Goal: Complete application form

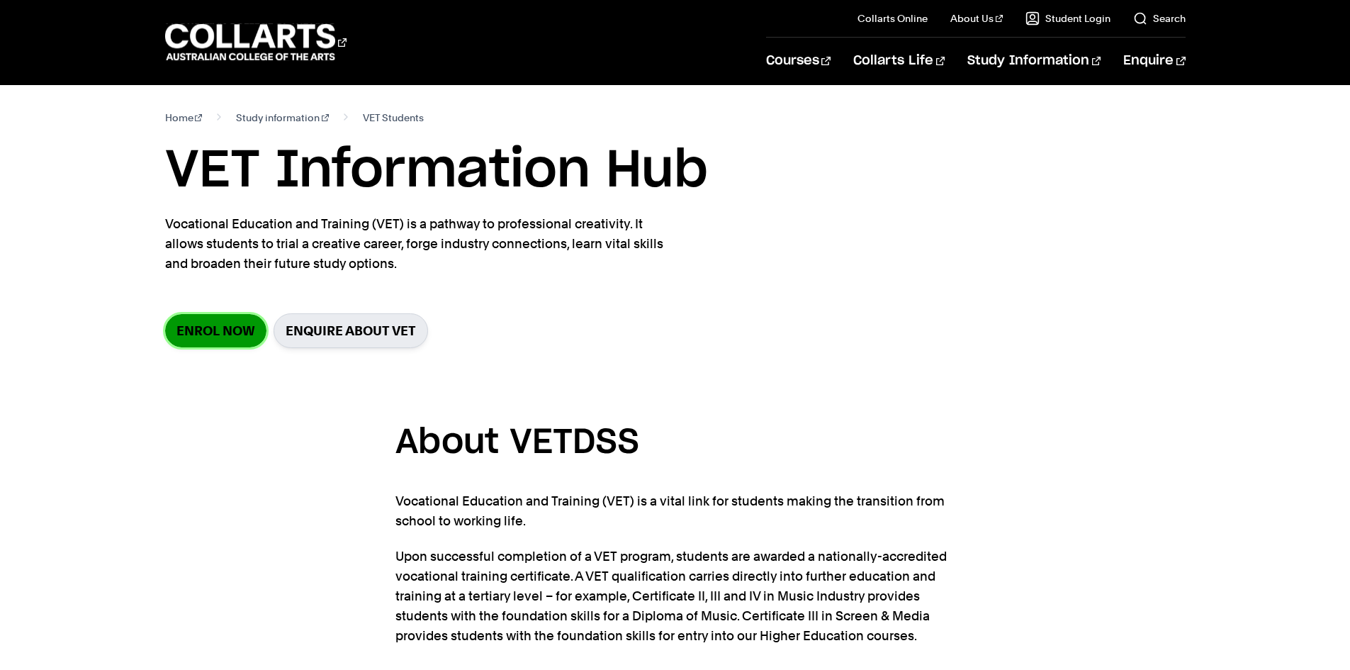
click at [234, 325] on link "Enrol Now" at bounding box center [215, 330] width 101 height 33
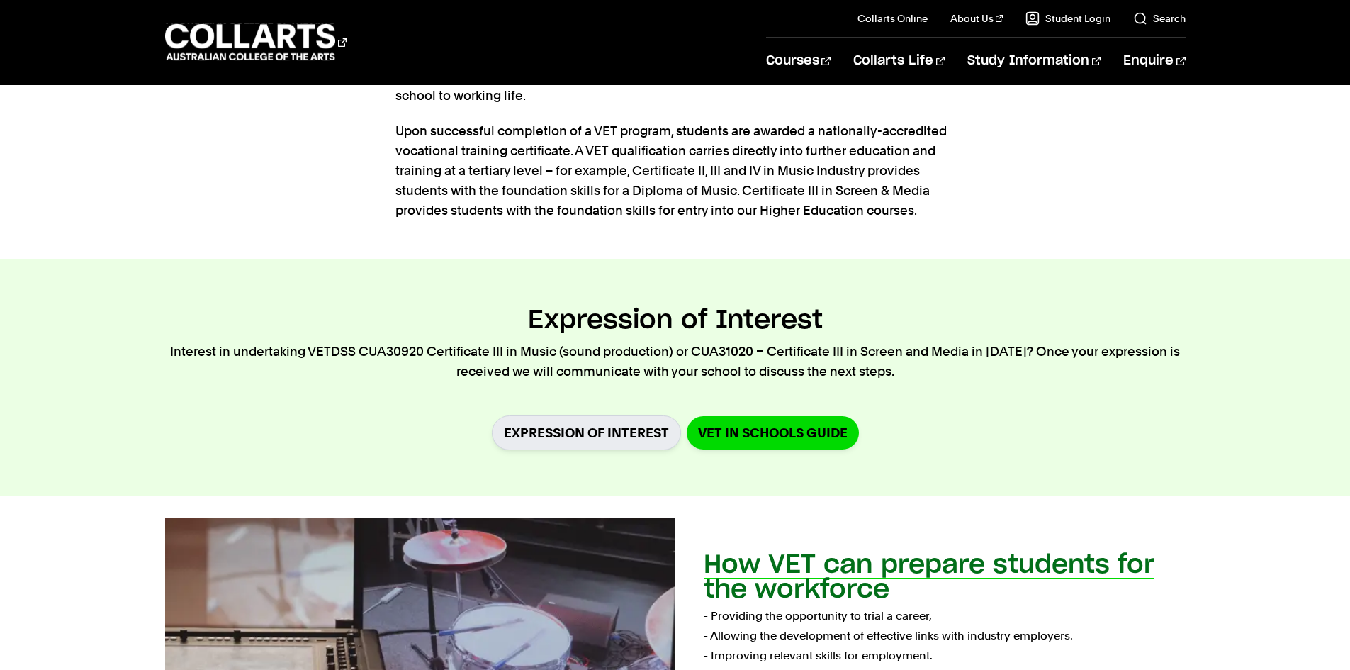
scroll to position [638, 0]
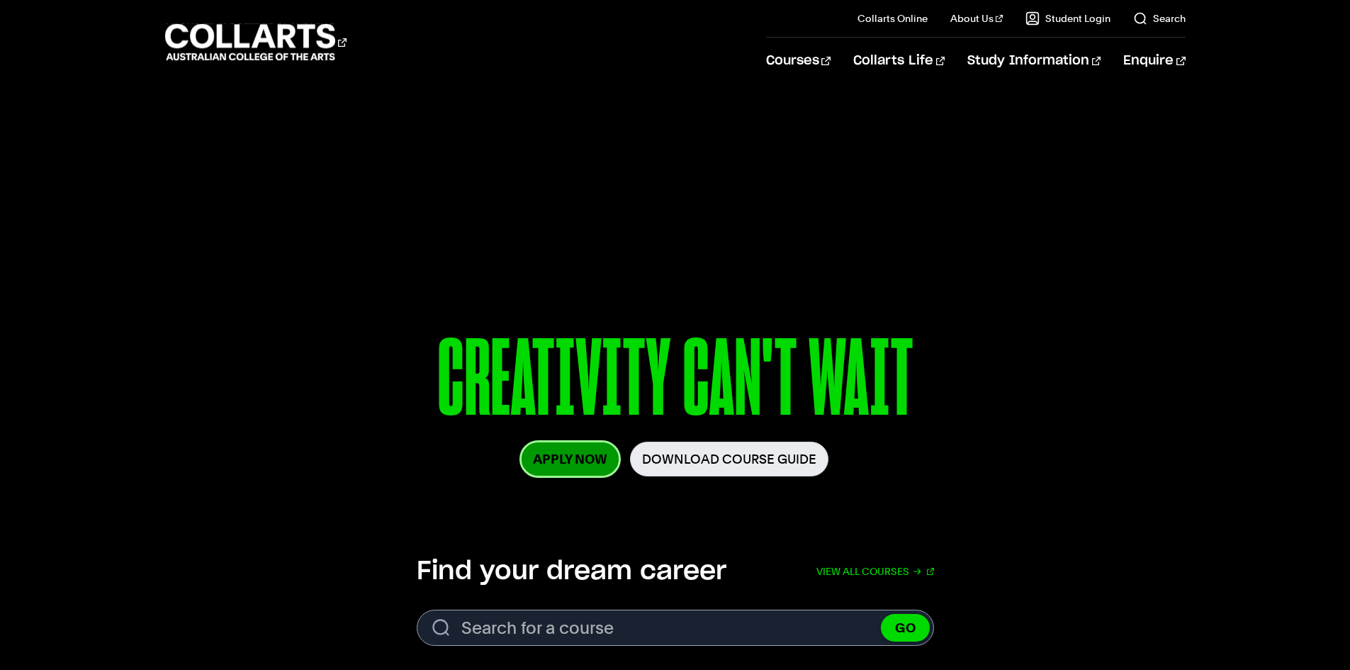
click at [581, 458] on link "Apply Now" at bounding box center [570, 458] width 97 height 33
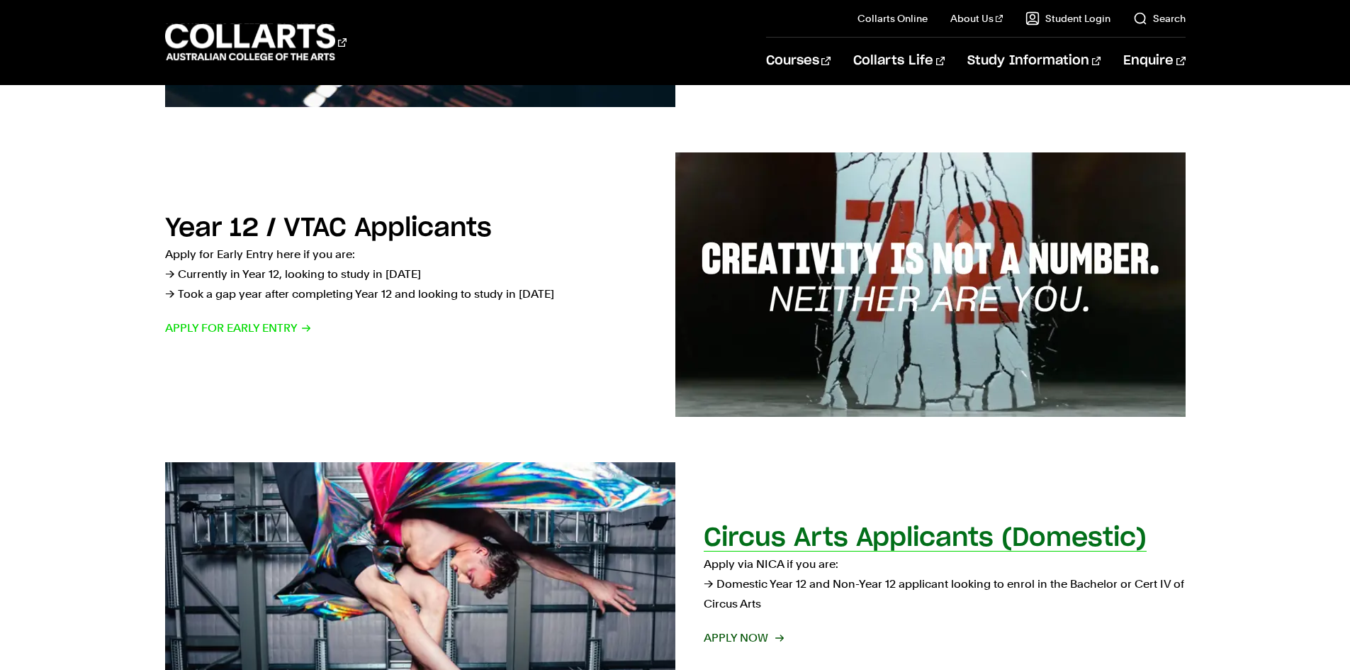
scroll to position [779, 0]
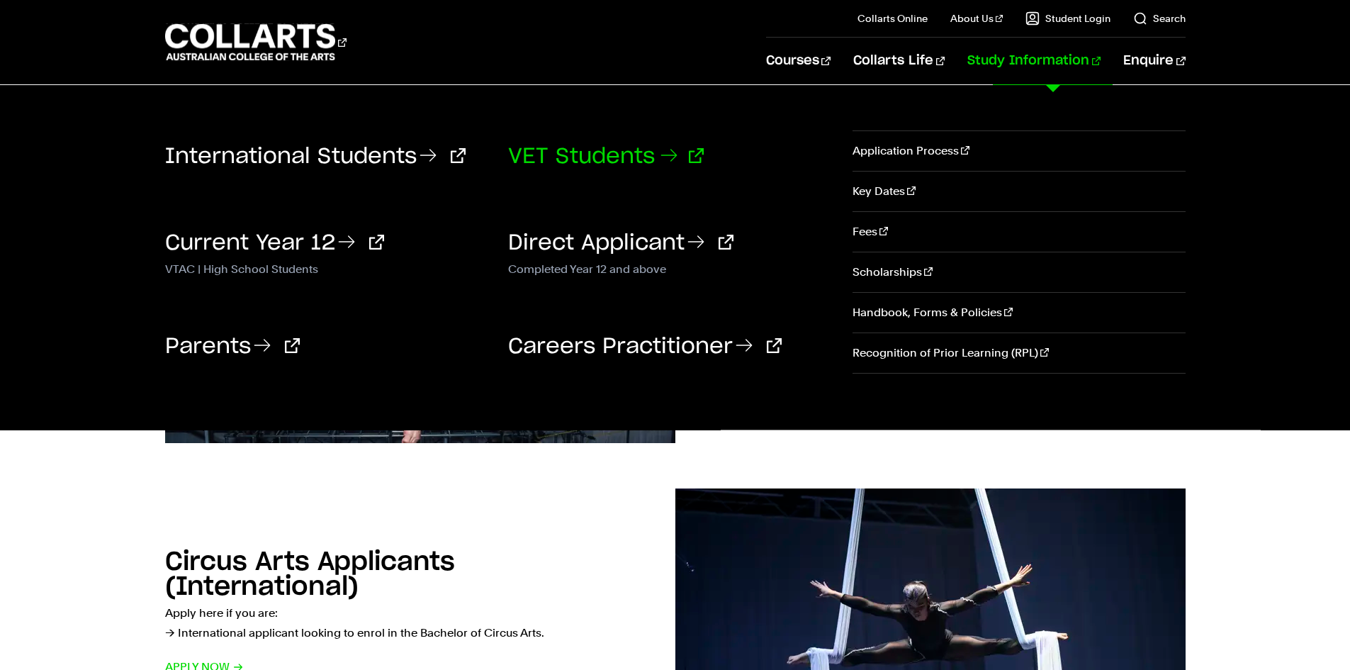
click at [610, 161] on link "VET Students" at bounding box center [606, 156] width 196 height 21
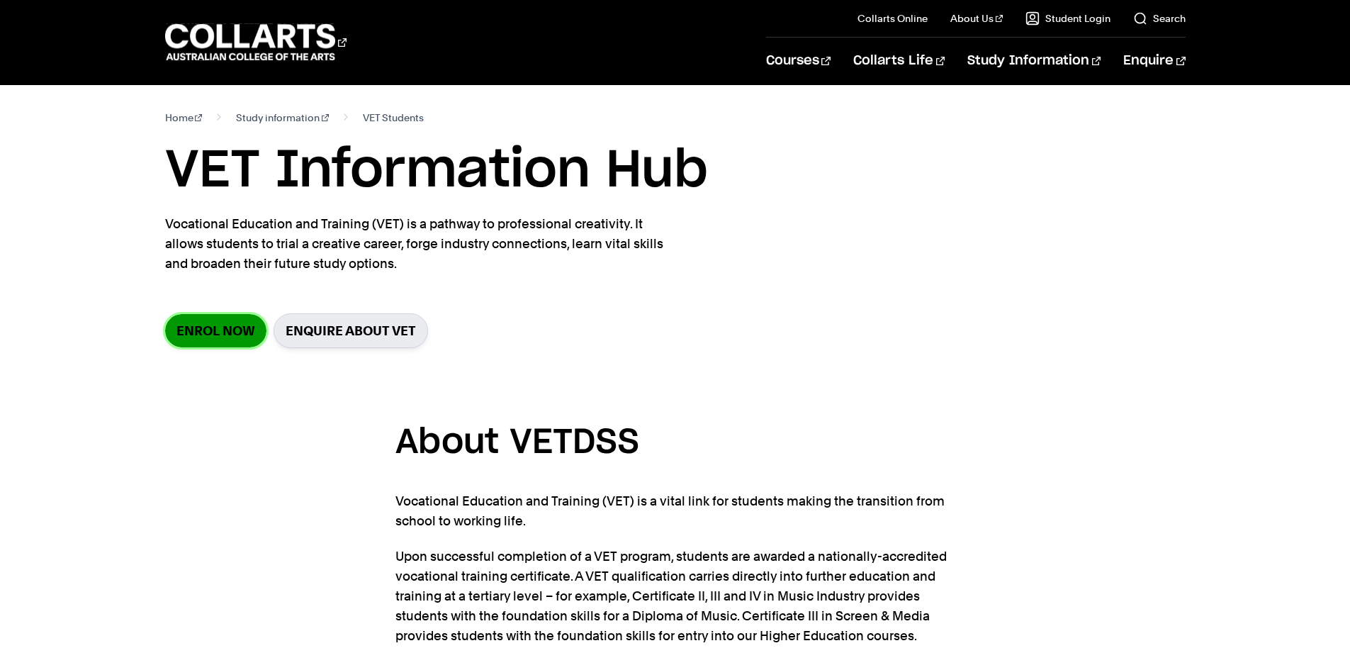
click at [232, 335] on link "Enrol Now" at bounding box center [215, 330] width 101 height 33
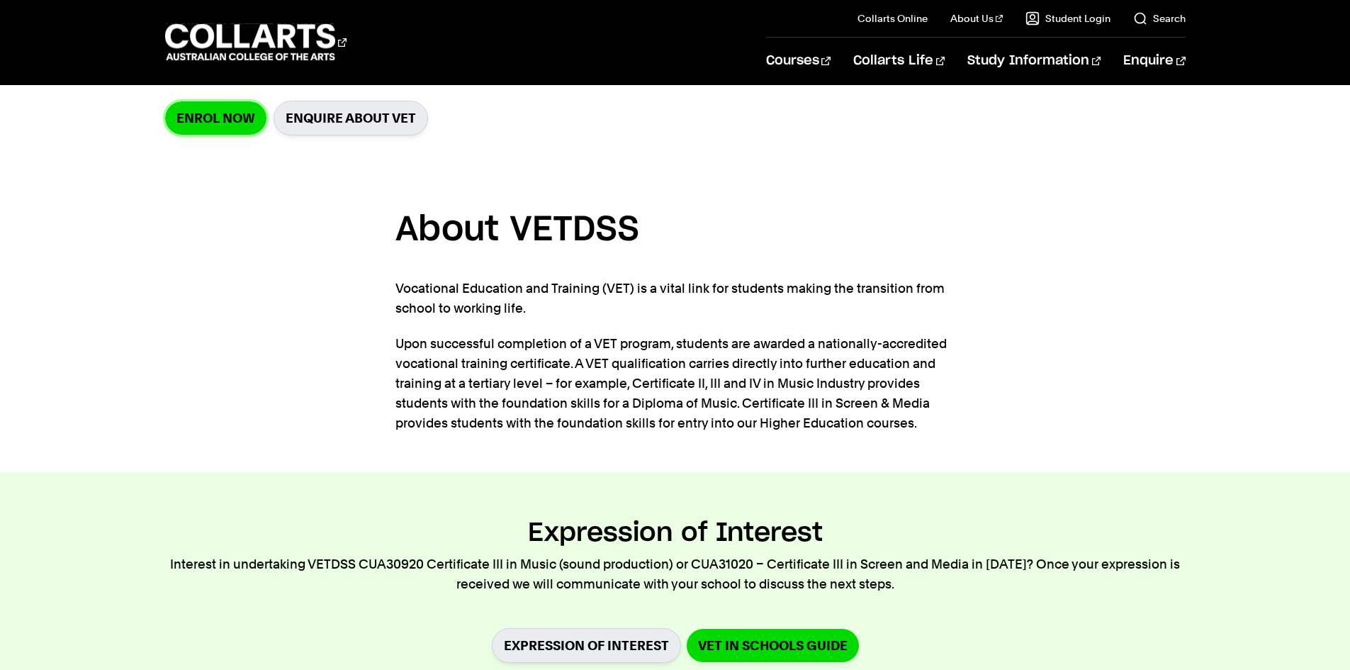
scroll to position [425, 0]
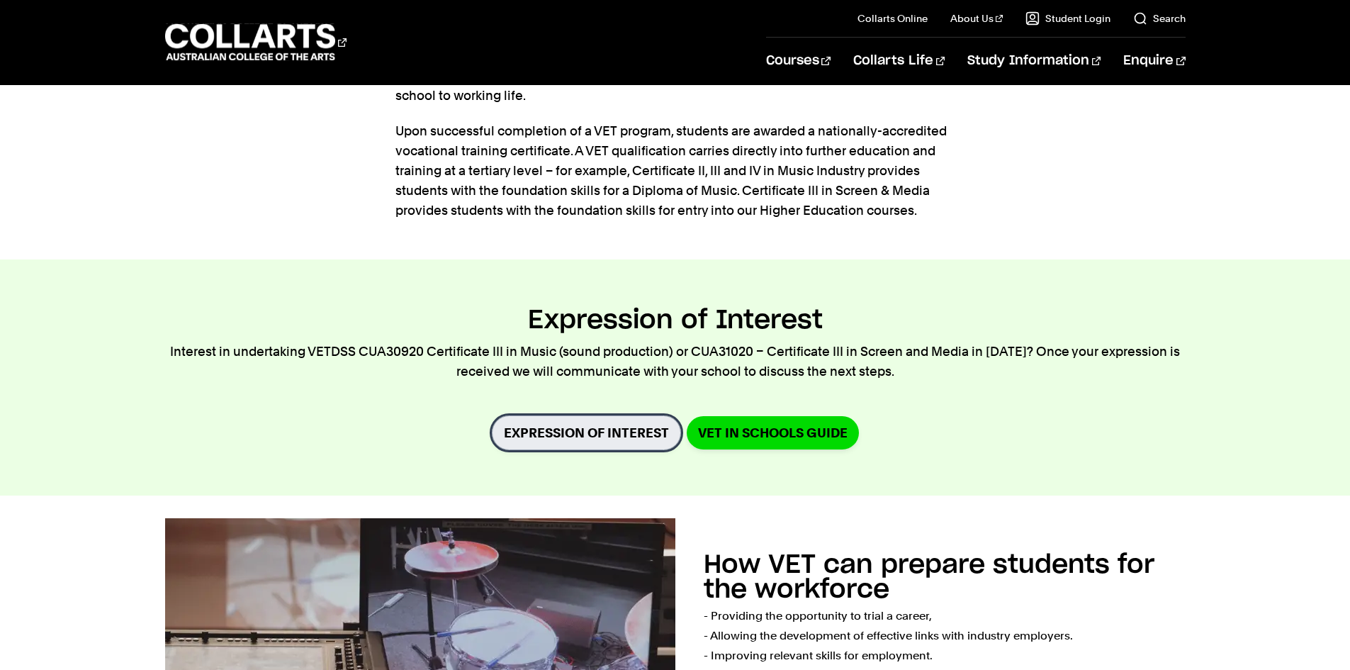
click at [557, 430] on link "Expression of Interest" at bounding box center [586, 432] width 189 height 35
